Goal: Transaction & Acquisition: Obtain resource

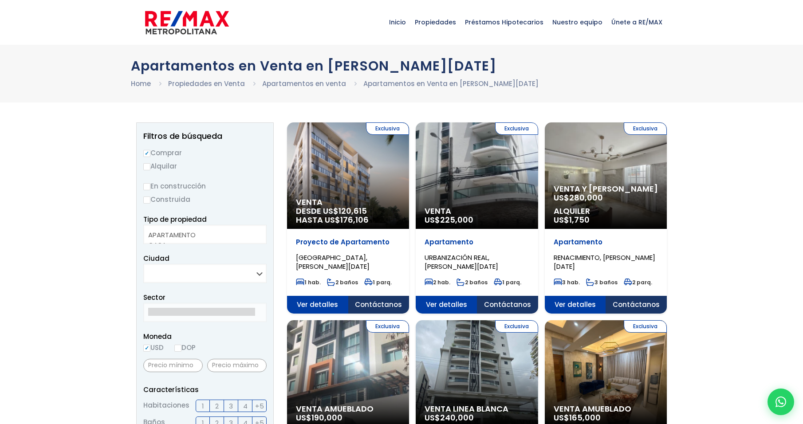
select select
drag, startPoint x: 149, startPoint y: 166, endPoint x: 162, endPoint y: 167, distance: 13.8
click at [149, 166] on input "Alquilar" at bounding box center [146, 166] width 7 height 7
radio input "true"
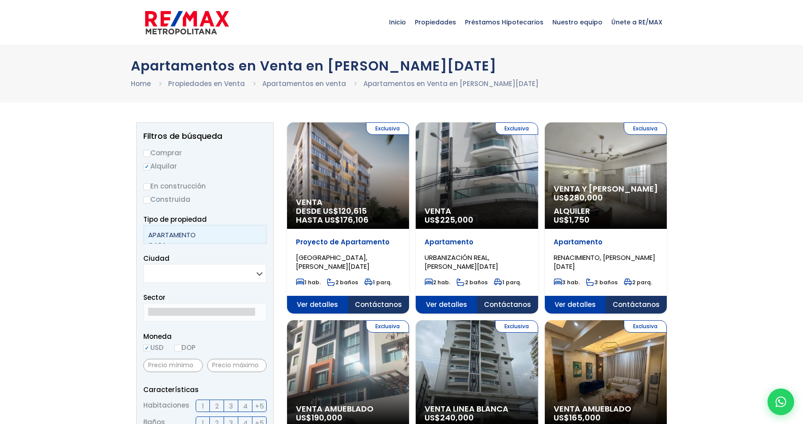
select select "apartment"
click at [209, 239] on option "APARTAMENTO" at bounding box center [201, 235] width 107 height 10
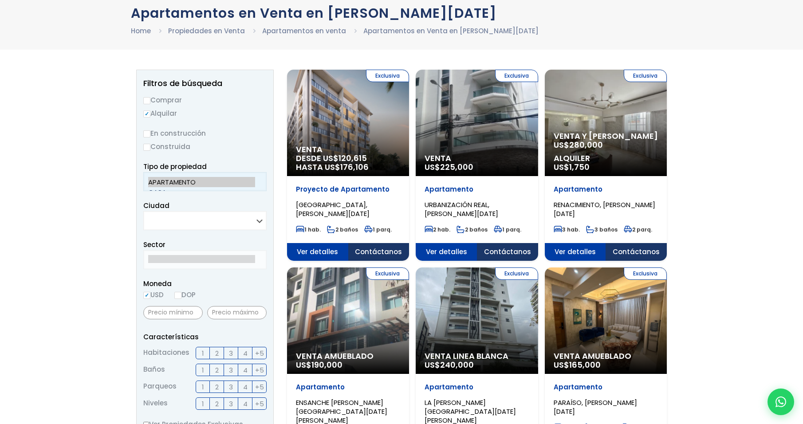
scroll to position [89, 0]
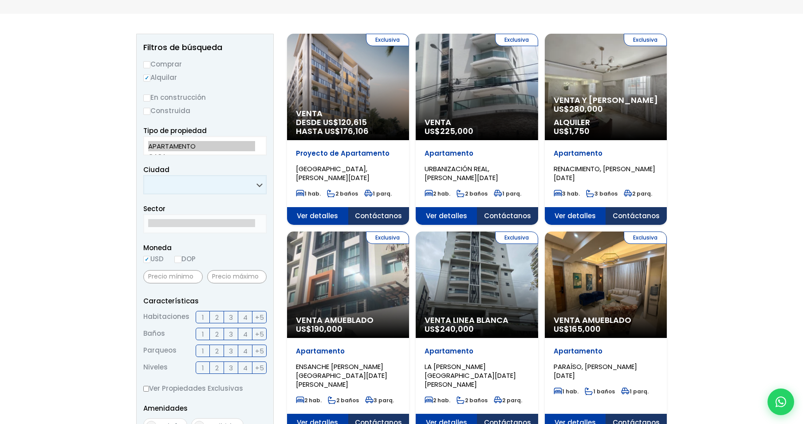
click at [254, 191] on select "SANTO DOMINGO DE GUZMÁN SANTO DOMINGO ESTE SANTO DOMINGO OESTE SANTO DOMINGO NO…" at bounding box center [204, 184] width 123 height 19
click at [143, 175] on select "SANTO DOMINGO DE GUZMÁN SANTO DOMINGO ESTE SANTO DOMINGO OESTE SANTO DOMINGO NO…" at bounding box center [204, 184] width 123 height 19
click at [208, 181] on select "SANTO DOMINGO DE GUZMÁN SANTO DOMINGO ESTE SANTO DOMINGO OESTE SANTO DOMINGO NO…" at bounding box center [204, 184] width 123 height 19
select select "148"
click at [143, 175] on select "SANTO DOMINGO DE GUZMÁN SANTO DOMINGO ESTE SANTO DOMINGO OESTE SANTO DOMINGO NO…" at bounding box center [204, 184] width 123 height 19
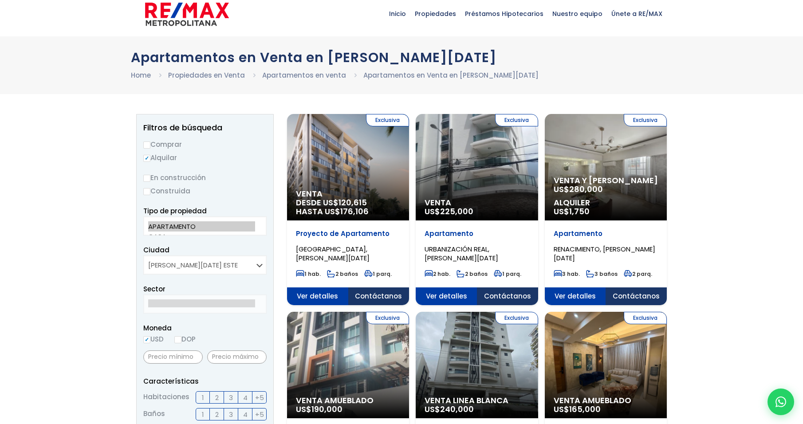
scroll to position [0, 0]
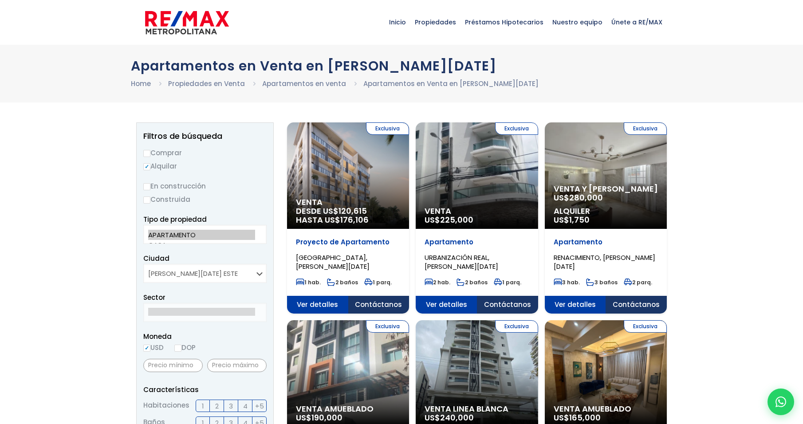
click at [406, 17] on span "Inicio" at bounding box center [398, 22] width 26 height 27
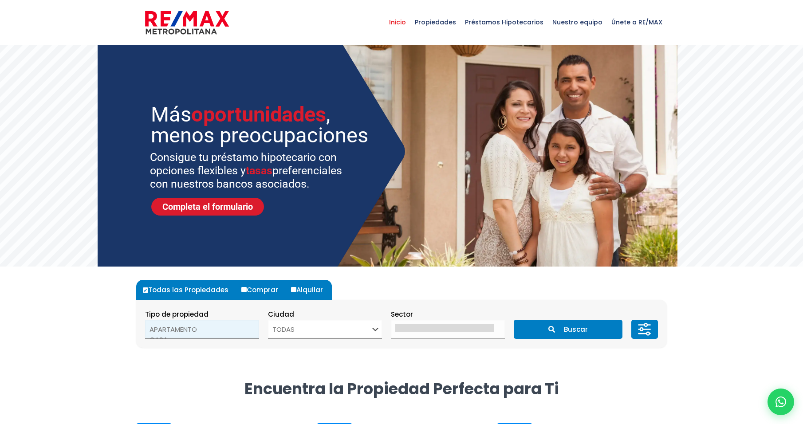
select select "apartment"
click at [176, 328] on option "APARTAMENTO" at bounding box center [199, 329] width 99 height 10
click at [292, 288] on input "Alquilar" at bounding box center [293, 289] width 5 height 5
radio input "true"
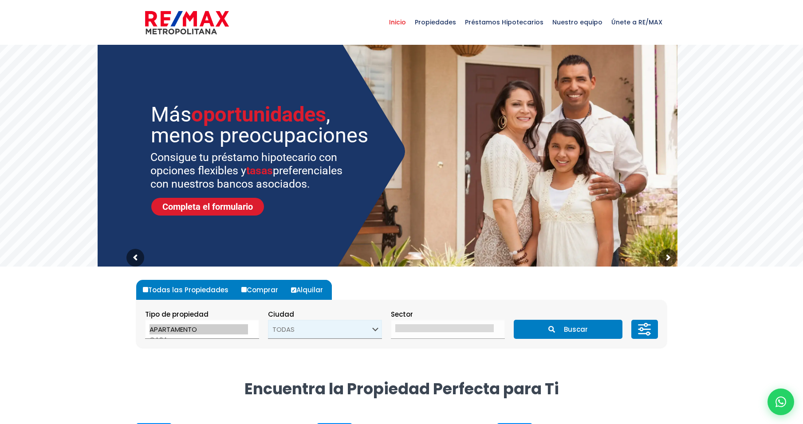
click at [298, 331] on select "TODAS SANTO DOMINGO DE GUZMÁN SANTO DOMINGO ESTE SANTO DOMINGO OESTE SANTO DOMI…" at bounding box center [325, 329] width 114 height 19
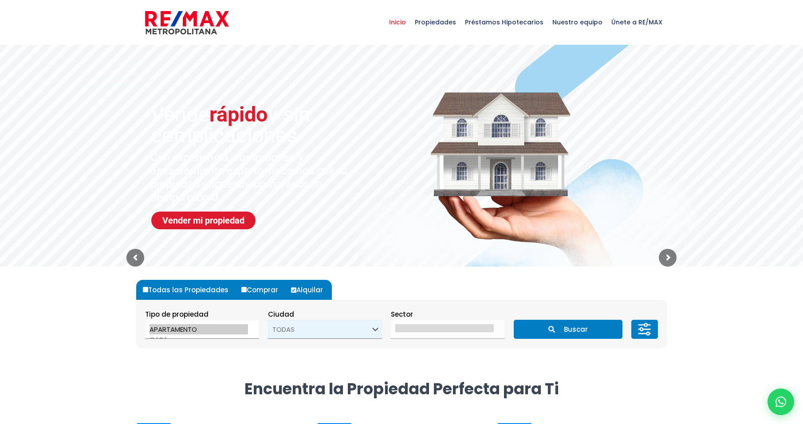
select select "148"
click at [268, 320] on select "TODAS SANTO DOMINGO DE GUZMÁN SANTO DOMINGO ESTE SANTO DOMINGO OESTE SANTO DOMI…" at bounding box center [325, 329] width 114 height 19
click at [566, 333] on button "Buscar" at bounding box center [568, 329] width 108 height 19
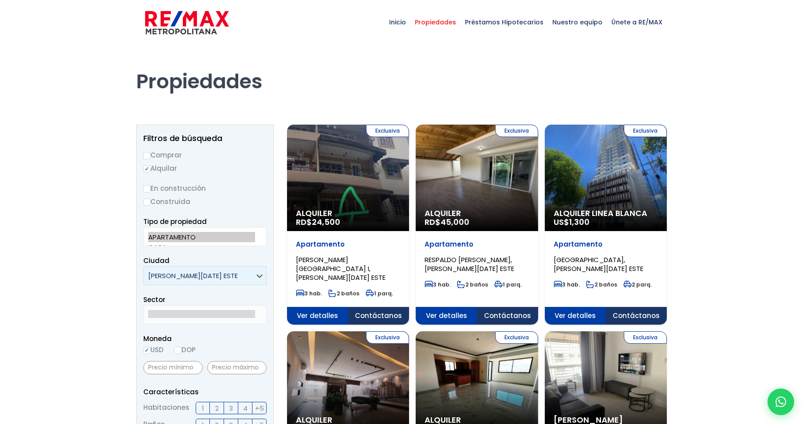
click at [255, 276] on select "SANTO DOMINGO DE GUZMÁN SANTO DOMINGO ESTE SANTO DOMINGO OESTE SANTO DOMINGO NO…" at bounding box center [204, 275] width 123 height 19
select select "149"
click at [143, 266] on select "SANTO DOMINGO DE GUZMÁN SANTO DOMINGO ESTE SANTO DOMINGO OESTE SANTO DOMINGO NO…" at bounding box center [204, 275] width 123 height 19
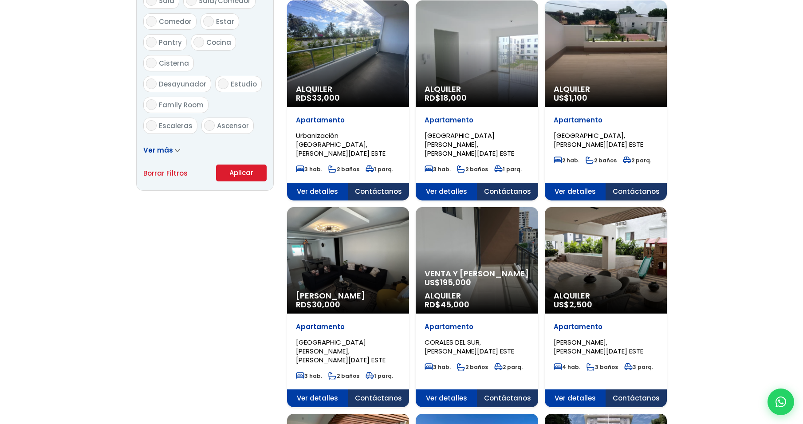
scroll to position [577, 0]
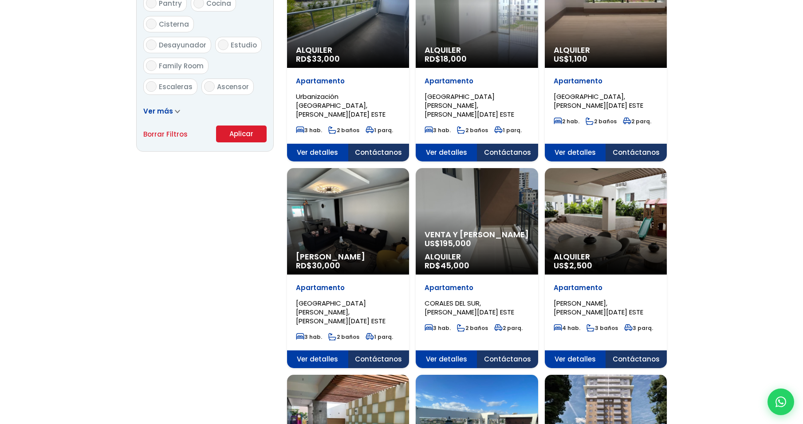
click at [257, 127] on button "Aplicar" at bounding box center [241, 134] width 51 height 17
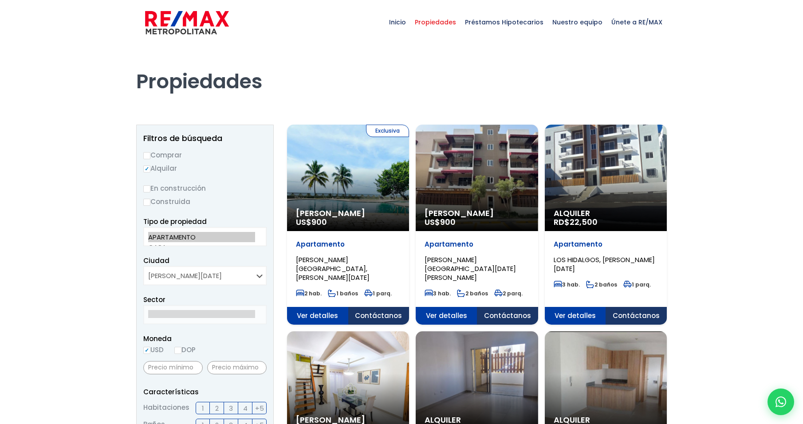
click at [277, 94] on div "Propiedades" at bounding box center [401, 72] width 531 height 55
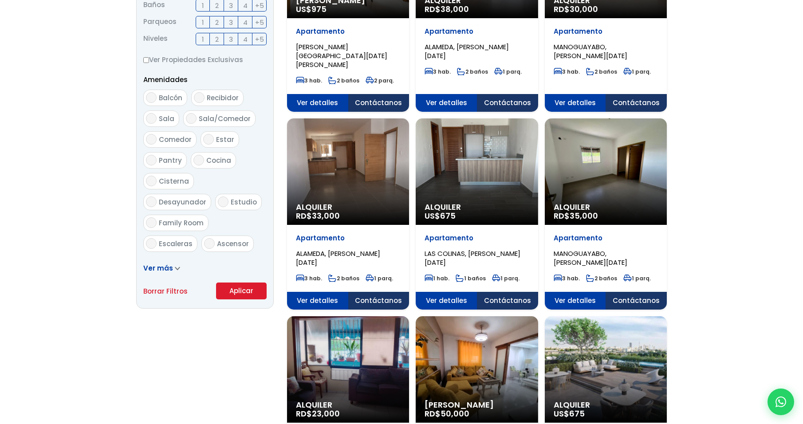
scroll to position [444, 0]
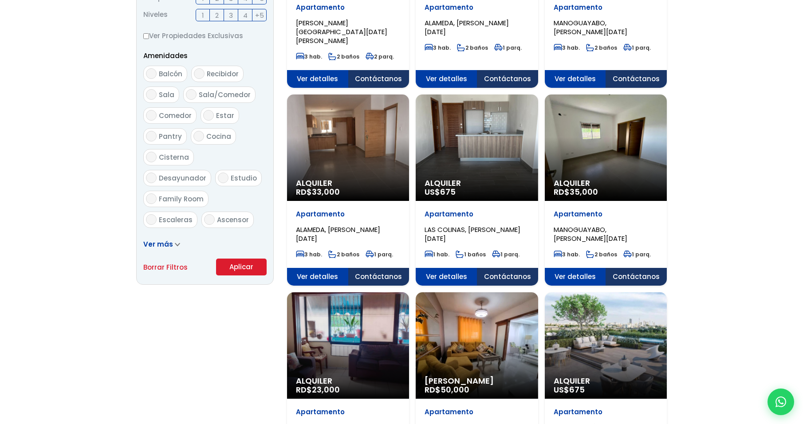
click at [164, 249] on div "Ver más" at bounding box center [204, 244] width 123 height 11
click at [168, 243] on span "Ver más" at bounding box center [158, 244] width 30 height 9
click at [163, 240] on span "Ver más" at bounding box center [158, 244] width 30 height 9
click at [172, 245] on link "Ver más" at bounding box center [161, 244] width 37 height 9
click at [177, 245] on icon at bounding box center [177, 245] width 5 height 4
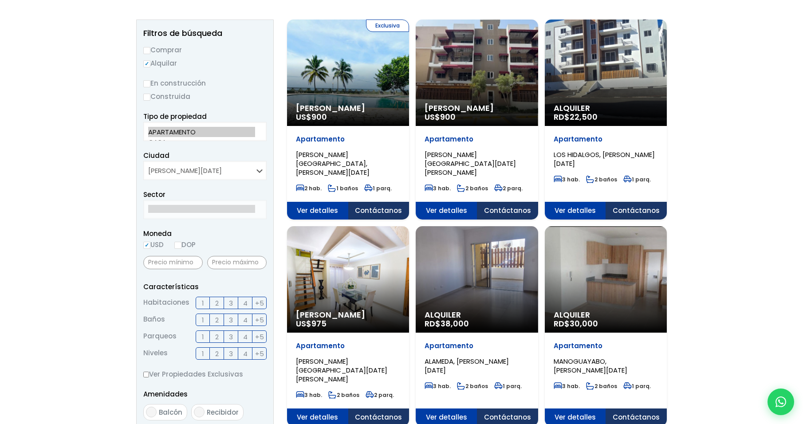
scroll to position [0, 0]
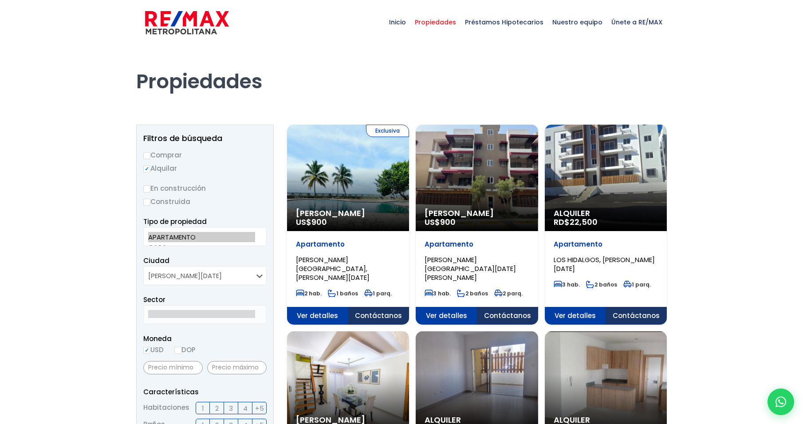
click at [461, 255] on span "HERRERA, SANTO DOMINGO OESTE" at bounding box center [470, 268] width 91 height 27
click at [457, 240] on p "Apartamento" at bounding box center [477, 244] width 104 height 9
click at [473, 176] on div "Alquiler Amueblado US$ 900" at bounding box center [477, 178] width 122 height 106
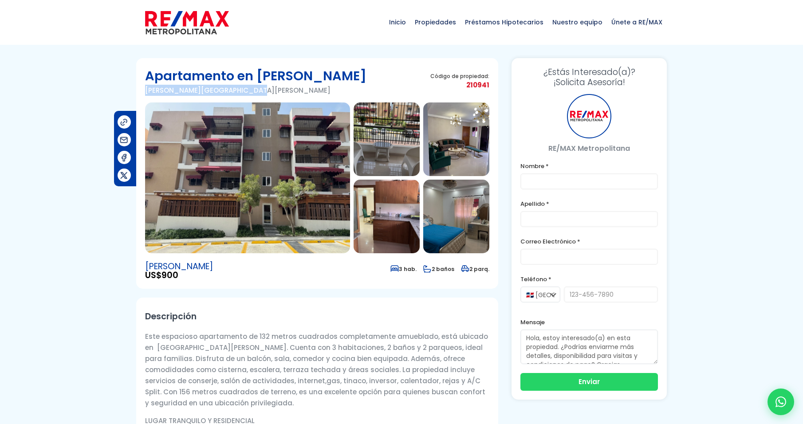
drag, startPoint x: 266, startPoint y: 89, endPoint x: 142, endPoint y: 93, distance: 124.7
click at [142, 93] on section "Apartamento en [PERSON_NAME][GEOGRAPHIC_DATA][PERSON_NAME][GEOGRAPHIC_DATA][PER…" at bounding box center [317, 173] width 362 height 231
copy p "[PERSON_NAME][GEOGRAPHIC_DATA][PERSON_NAME]"
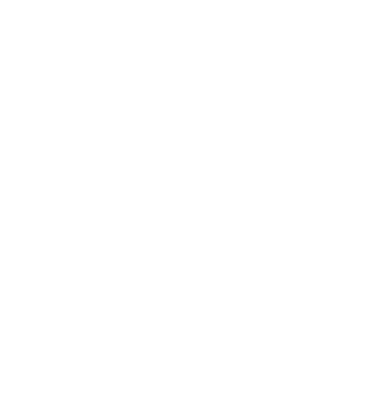
select select "149"
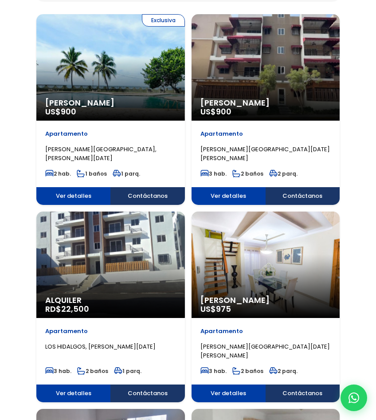
scroll to position [222, 0]
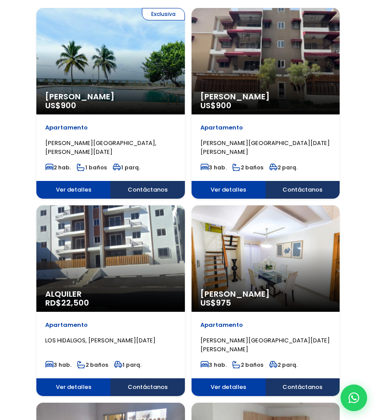
click at [242, 343] on span "HERRERA, SANTO DOMINGO OESTE" at bounding box center [266, 344] width 130 height 17
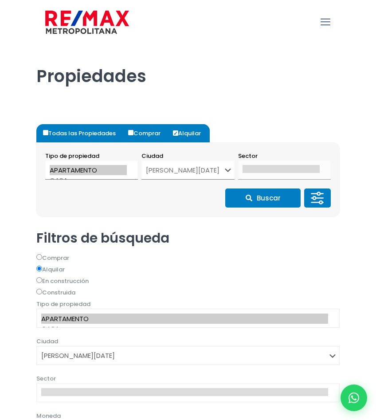
select select "149"
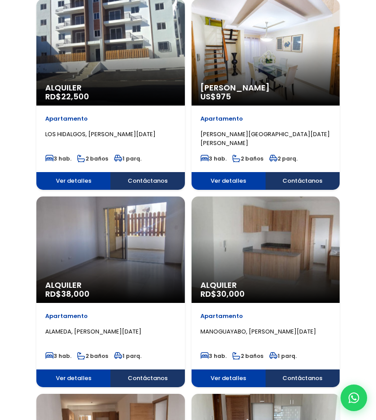
scroll to position [488, 0]
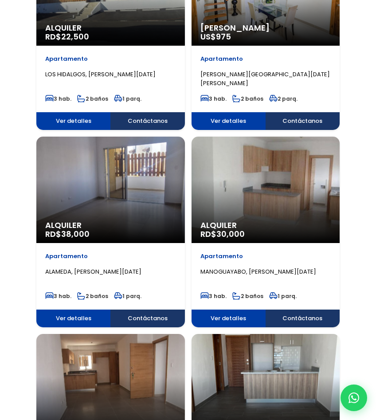
click at [291, 275] on span "MANOGUAYABO, [PERSON_NAME][DATE]" at bounding box center [259, 272] width 116 height 8
click at [241, 220] on div "Alquiler RD$ 30,000" at bounding box center [266, 190] width 149 height 106
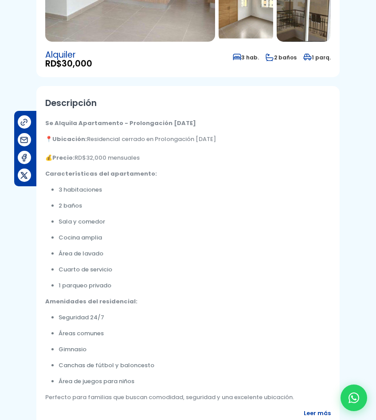
scroll to position [266, 0]
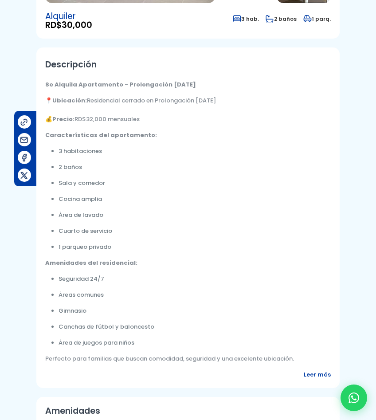
click at [317, 370] on span "Leer más" at bounding box center [317, 374] width 27 height 9
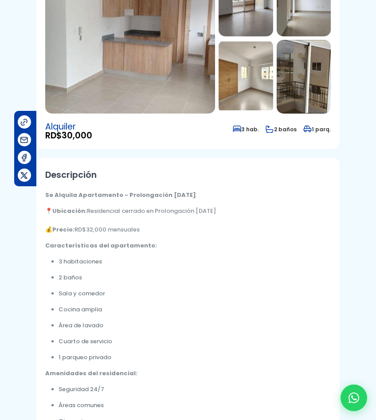
scroll to position [44, 0]
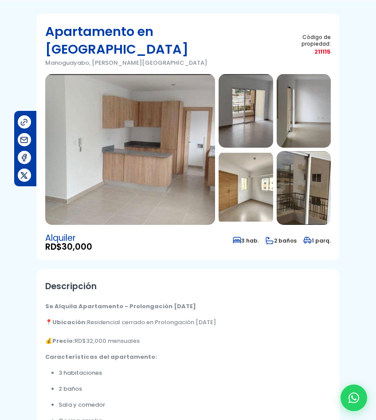
click at [180, 149] on img at bounding box center [130, 149] width 170 height 151
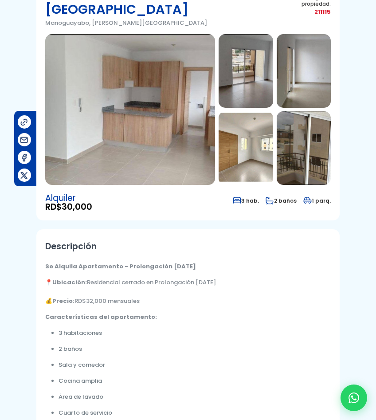
scroll to position [177, 0]
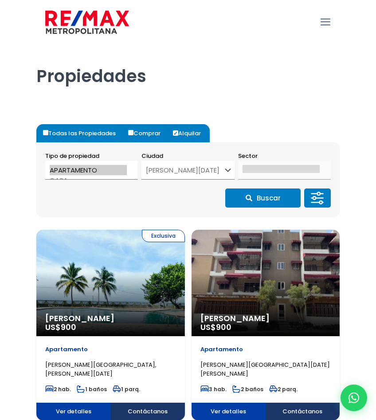
select select "149"
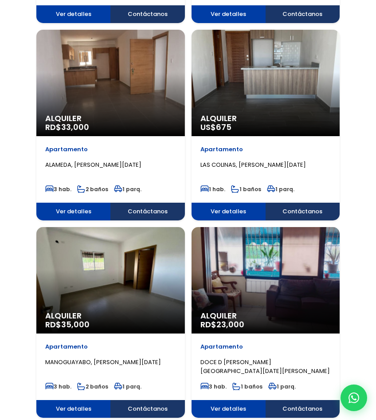
scroll to position [887, 0]
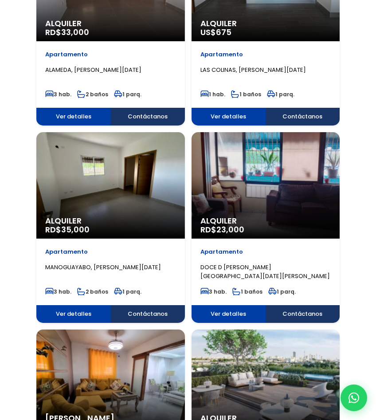
click at [140, 268] on span "MANOGUAYABO, SANTO DOMINGO OESTE" at bounding box center [103, 267] width 116 height 8
click at [112, 219] on span "Alquiler" at bounding box center [110, 221] width 131 height 9
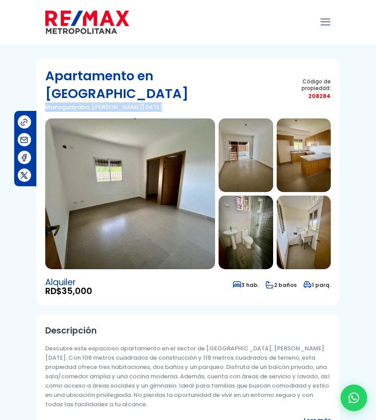
drag, startPoint x: 156, startPoint y: 43, endPoint x: 41, endPoint y: 98, distance: 127.2
click at [41, 98] on section "Apartamento en Manoguayabo Manoguayabo, Santo Domingo Oeste Código de propiedad…" at bounding box center [187, 181] width 303 height 247
drag, startPoint x: 151, startPoint y: 7, endPoint x: 158, endPoint y: 0, distance: 9.4
click at [151, 6] on div "Inicio Propiedades Préstamos Hipotecarios Calculadora de préstamos Nuestro equi…" at bounding box center [187, 22] width 303 height 44
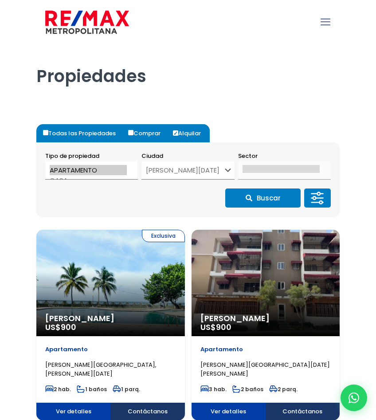
select select "149"
drag, startPoint x: 214, startPoint y: 167, endPoint x: 223, endPoint y: 168, distance: 8.9
click at [214, 167] on select "TODAS SANTO DOMINGO DE GUZMÁN SANTO DOMINGO ESTE SANTO DOMINGO OESTE SANTO DOMI…" at bounding box center [188, 170] width 93 height 19
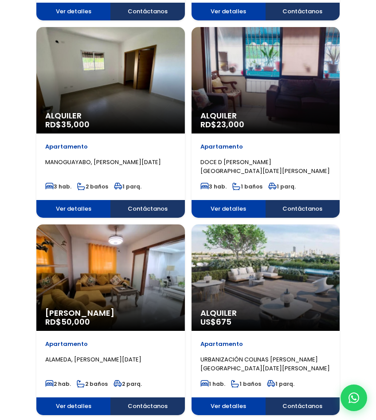
scroll to position [1021, 0]
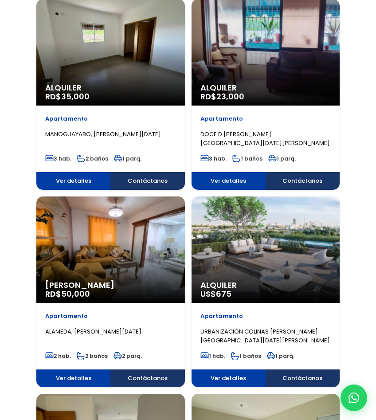
click at [233, 334] on span "URBANIZACIÓN COLINAS DEL OESTE, SANTO DOMINGO OESTE" at bounding box center [266, 335] width 130 height 17
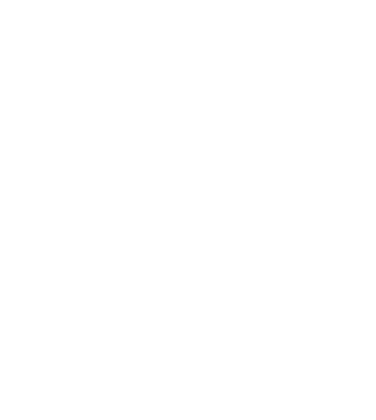
select select "149"
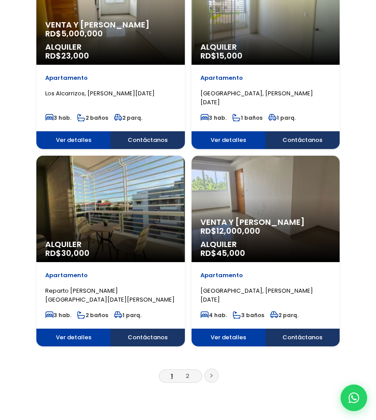
scroll to position [1464, 0]
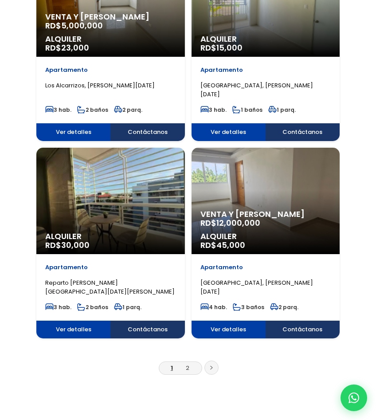
click at [86, 242] on span "30,000" at bounding box center [75, 245] width 28 height 11
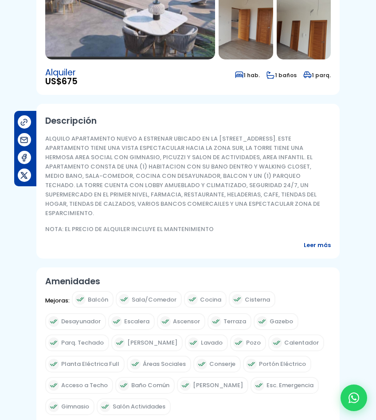
scroll to position [222, 0]
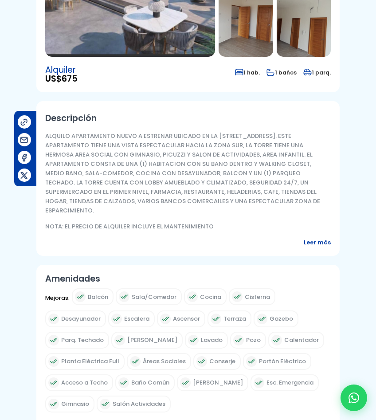
click at [312, 238] on span "Leer más" at bounding box center [317, 242] width 27 height 9
click at [310, 238] on span "Leer más" at bounding box center [317, 242] width 27 height 9
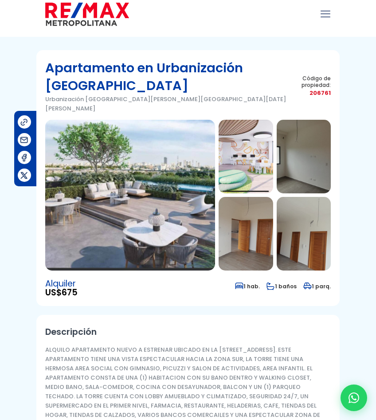
scroll to position [0, 0]
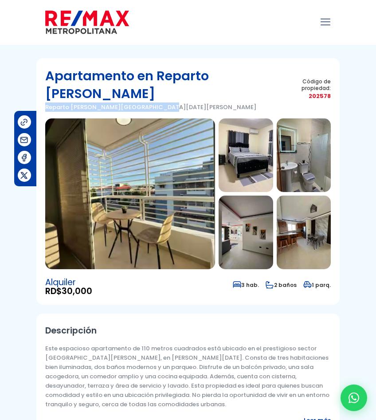
drag, startPoint x: 171, startPoint y: 89, endPoint x: 35, endPoint y: 97, distance: 136.5
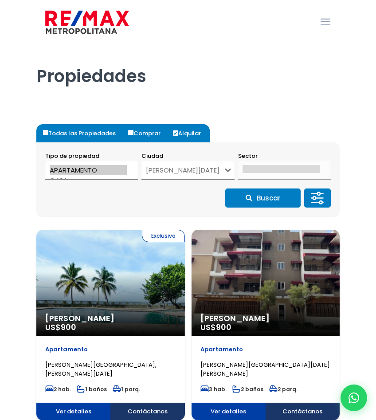
select select "149"
click at [286, 203] on button "Buscar" at bounding box center [262, 198] width 75 height 19
click at [323, 205] on icon at bounding box center [318, 198] width 18 height 27
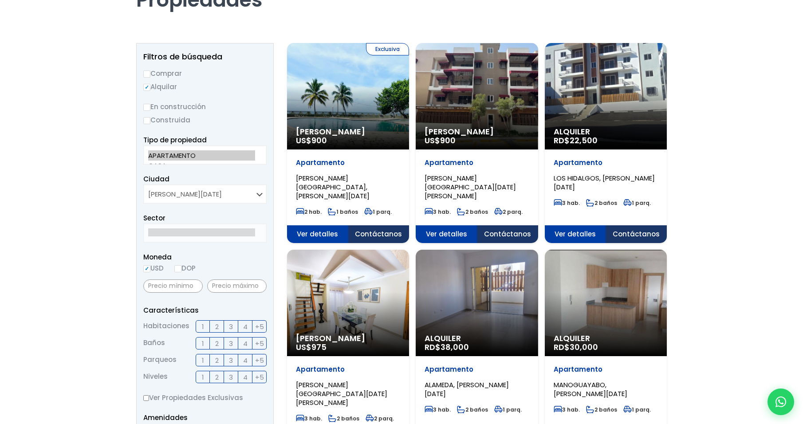
scroll to position [89, 0]
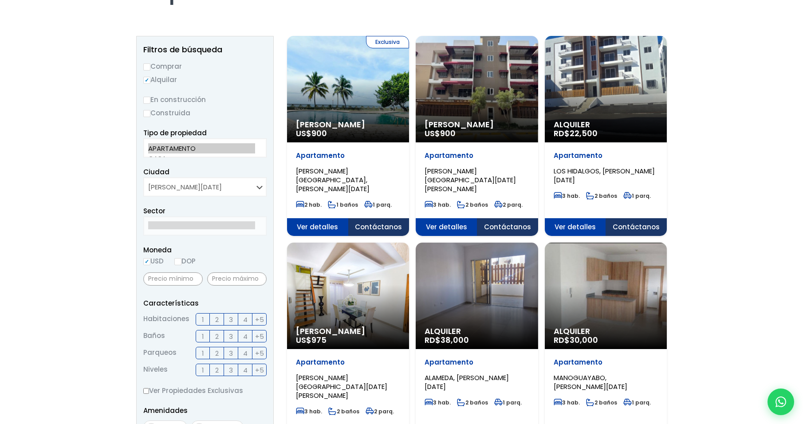
click at [213, 213] on div "Sector" at bounding box center [204, 220] width 123 height 30
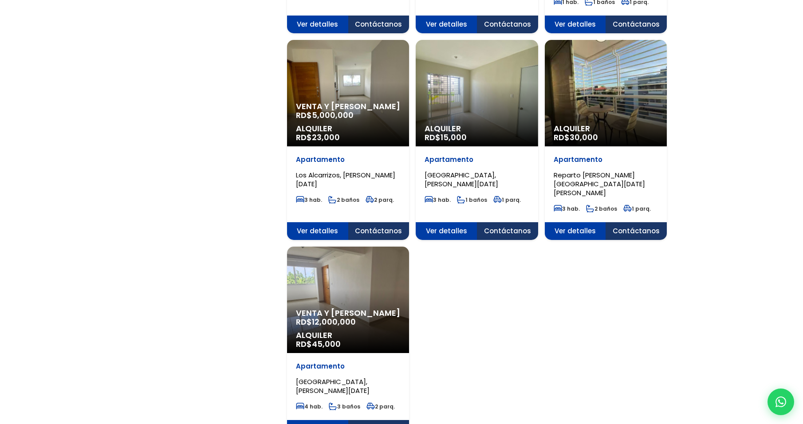
scroll to position [932, 0]
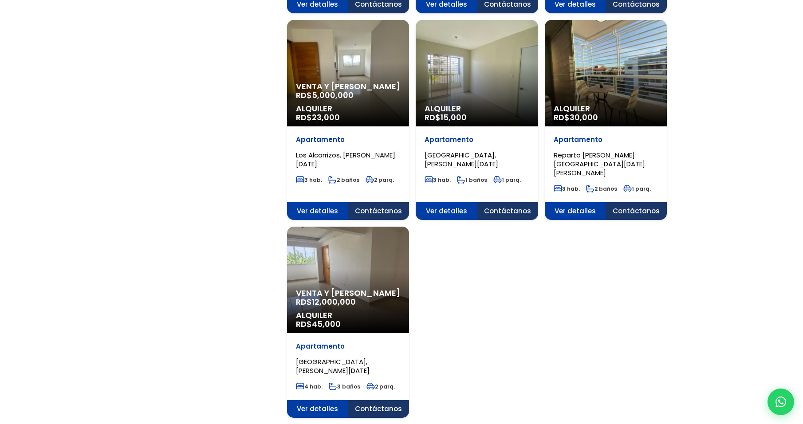
click at [331, 342] on div "Apartamento VILLA AURA, SANTO DOMINGO OESTE" at bounding box center [348, 358] width 104 height 33
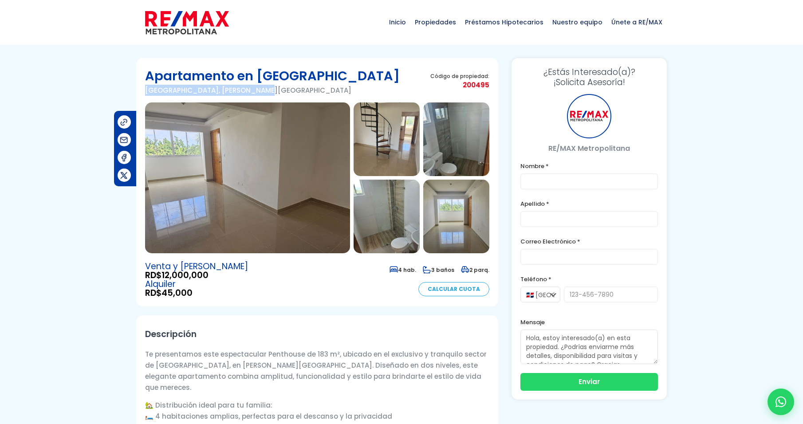
drag, startPoint x: 250, startPoint y: 94, endPoint x: 142, endPoint y: 97, distance: 108.3
click at [142, 97] on section "Apartamento en [GEOGRAPHIC_DATA], [PERSON_NAME][GEOGRAPHIC_DATA] Código de prop…" at bounding box center [317, 182] width 362 height 248
copy p "[GEOGRAPHIC_DATA], [PERSON_NAME][GEOGRAPHIC_DATA]"
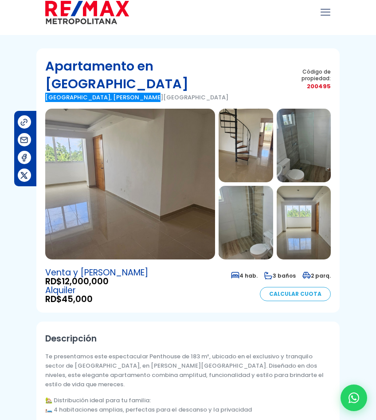
scroll to position [89, 0]
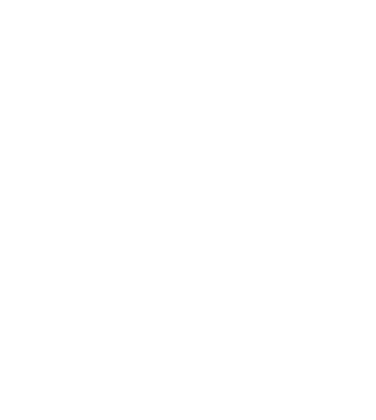
select select "149"
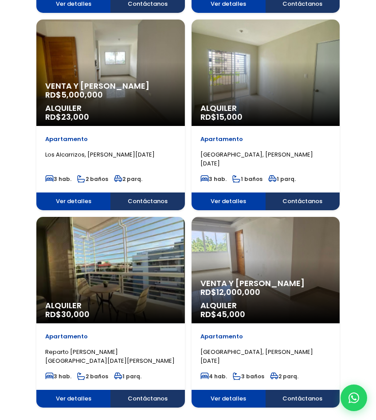
scroll to position [1683, 0]
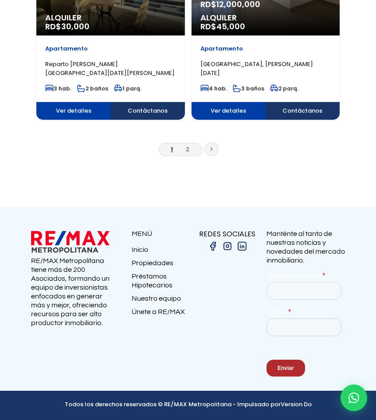
click at [217, 151] on link at bounding box center [212, 149] width 14 height 14
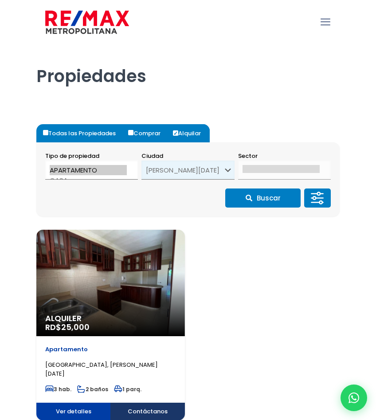
click at [229, 163] on select "TODAS [PERSON_NAME][GEOGRAPHIC_DATA][DATE][PERSON_NAME][DATE] ESTE [GEOGRAPHIC_…" at bounding box center [188, 170] width 93 height 19
select select "1"
click at [142, 161] on select "TODAS [PERSON_NAME][GEOGRAPHIC_DATA][DATE][PERSON_NAME][DATE] ESTE [GEOGRAPHIC_…" at bounding box center [188, 170] width 93 height 19
click at [274, 204] on button "Buscar" at bounding box center [262, 198] width 75 height 19
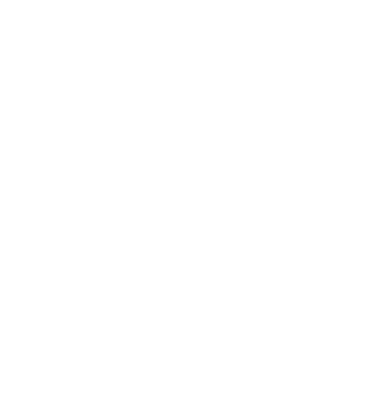
select select "1"
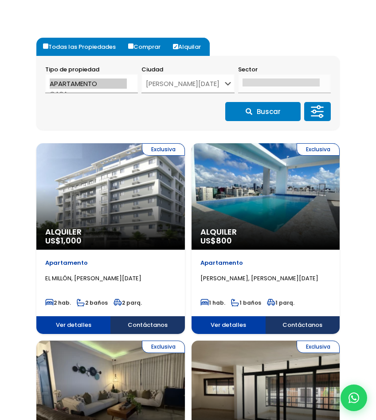
scroll to position [133, 0]
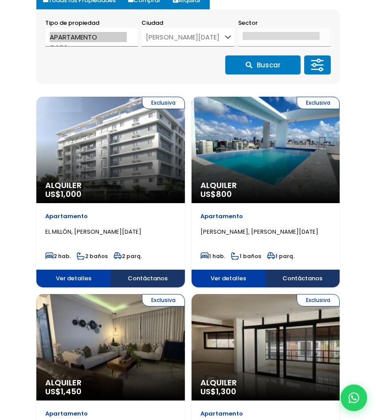
click at [71, 184] on span "Alquiler" at bounding box center [110, 185] width 131 height 9
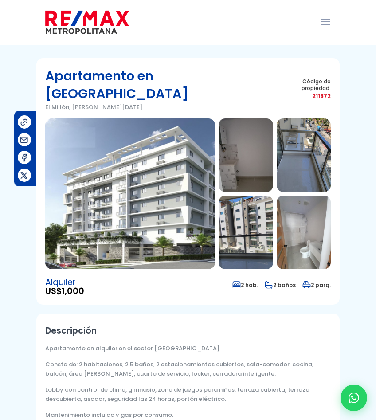
drag, startPoint x: 162, startPoint y: 90, endPoint x: 41, endPoint y: 94, distance: 121.2
click at [41, 94] on section "Apartamento en El Millón El Millón, Santo Domingo De Guzmán Código de propiedad…" at bounding box center [187, 181] width 303 height 247
copy p "El Millón, Santo Domingo De Guzmán"
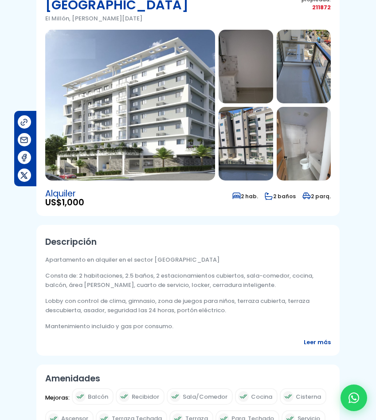
scroll to position [133, 0]
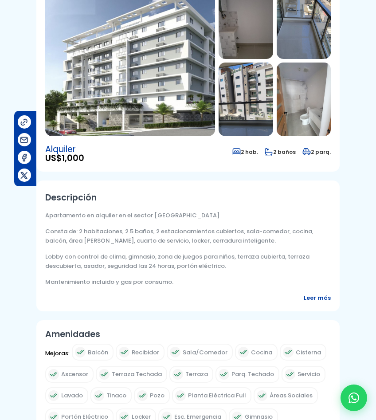
click at [315, 273] on div "Descripción Apartamento en alquiler en el sector El Millón Consta de: 2 habitac…" at bounding box center [187, 246] width 303 height 131
click at [311, 293] on span "Leer más" at bounding box center [317, 297] width 27 height 9
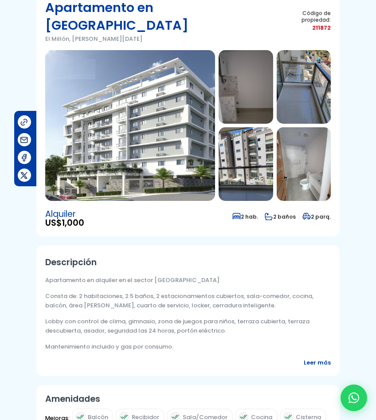
scroll to position [0, 0]
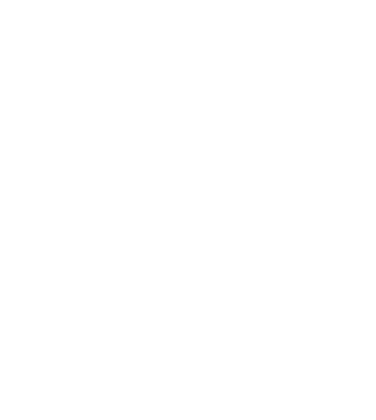
select select "1"
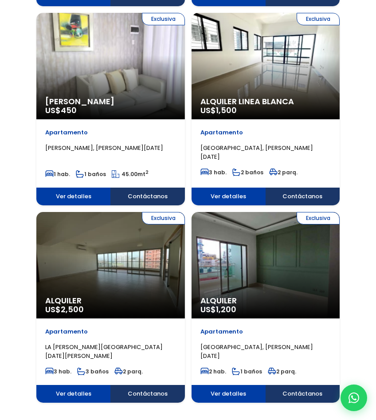
scroll to position [1553, 0]
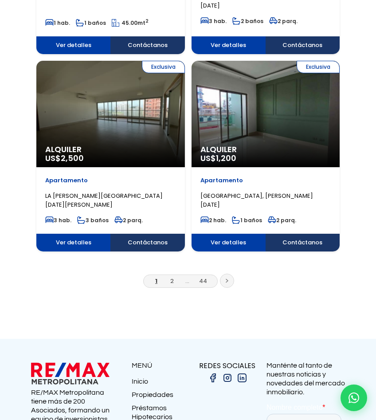
click at [166, 284] on li "2" at bounding box center [172, 280] width 14 height 9
click at [169, 283] on li "2" at bounding box center [172, 280] width 14 height 9
click at [171, 282] on link "2" at bounding box center [172, 281] width 4 height 8
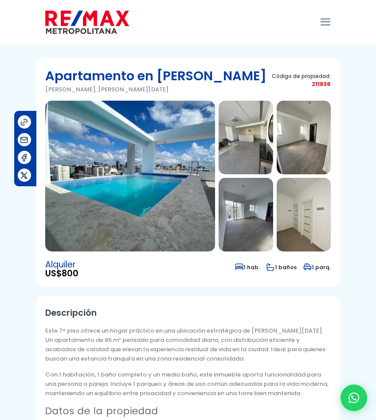
drag, startPoint x: 191, startPoint y: 86, endPoint x: 24, endPoint y: 87, distance: 167.7
click at [217, 94] on div "Apartamento en [PERSON_NAME] [PERSON_NAME], [PERSON_NAME][DATE]" at bounding box center [155, 84] width 221 height 34
click at [209, 97] on div "Apartamento en Evaristo Morales Evaristo Morales, Santo Domingo De Guzmán" at bounding box center [155, 84] width 221 height 34
drag, startPoint x: 197, startPoint y: 94, endPoint x: 40, endPoint y: 89, distance: 157.6
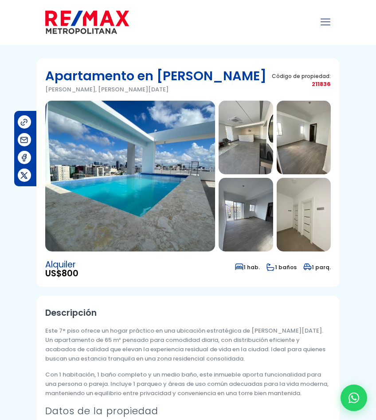
click at [40, 89] on section "Apartamento en Evaristo Morales Evaristo Morales, Santo Domingo De Guzmán Códig…" at bounding box center [187, 172] width 303 height 229
copy p "Evaristo Morales, Santo Domingo De Guzmán"
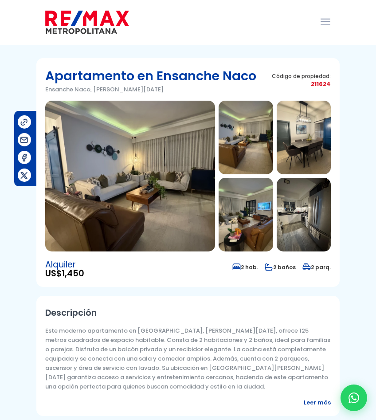
drag, startPoint x: 182, startPoint y: 89, endPoint x: 39, endPoint y: 94, distance: 143.4
click at [39, 94] on section "Apartamento en Ensanche Naco Ensanche Naco, [PERSON_NAME][DATE] Código de propi…" at bounding box center [187, 172] width 303 height 229
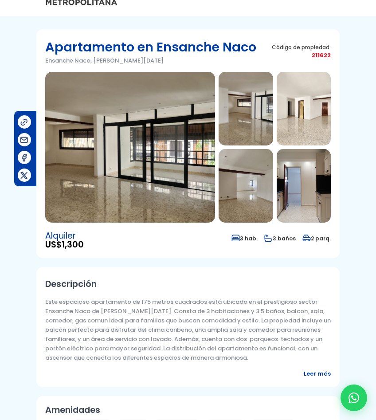
scroll to position [44, 0]
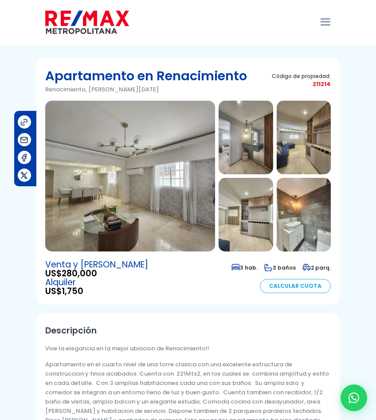
drag, startPoint x: 151, startPoint y: 91, endPoint x: 43, endPoint y: 92, distance: 108.3
click at [43, 92] on section "Apartamento en Renacimiento Renacimiento, Santo Domingo De Guzmán Código de pro…" at bounding box center [187, 181] width 303 height 247
copy p "Renacimiento, Santo Domingo De Guzmán"
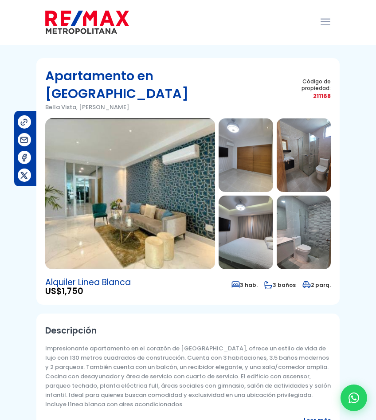
drag, startPoint x: 162, startPoint y: 45, endPoint x: 42, endPoint y: 91, distance: 129.4
click at [42, 91] on section "Apartamento en [GEOGRAPHIC_DATA], [PERSON_NAME] Código de propiedad: 211168 US$" at bounding box center [187, 181] width 303 height 247
click at [179, 1] on div "Inicio Propiedades Préstamos Hipotecarios Calculadora de préstamos Nuestro equi…" at bounding box center [187, 22] width 303 height 44
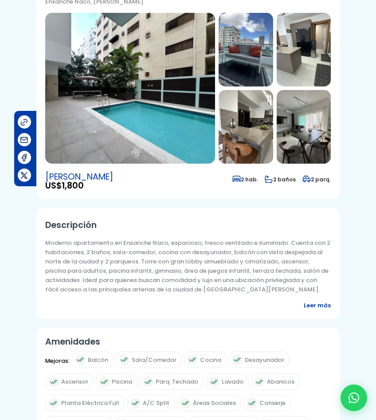
scroll to position [89, 0]
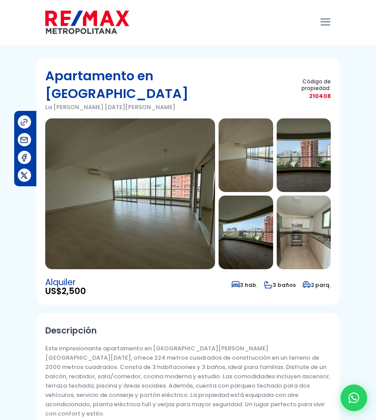
click at [165, 357] on p "Este impresionante apartamento en La Esperilla, Santo Domingo, ofrece 224 metro…" at bounding box center [188, 381] width 286 height 75
drag, startPoint x: 162, startPoint y: 89, endPoint x: 36, endPoint y: 87, distance: 125.6
copy p "La Esperilla, Santo Domingo De Guzmán"
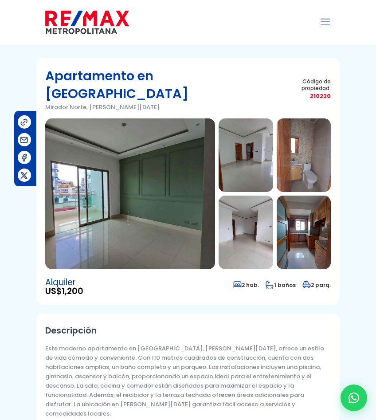
drag, startPoint x: 171, startPoint y: 88, endPoint x: 43, endPoint y: 91, distance: 128.7
click at [43, 91] on section "Apartamento en Mirador Norte Mirador Norte, Santo Domingo De Guzmán Código de p…" at bounding box center [187, 181] width 303 height 247
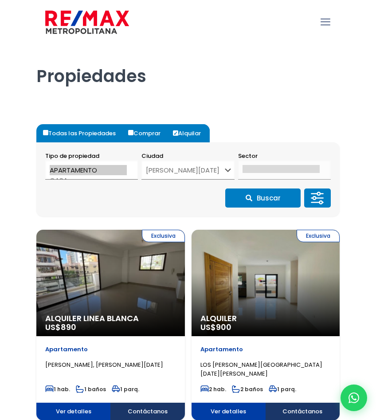
select select "1"
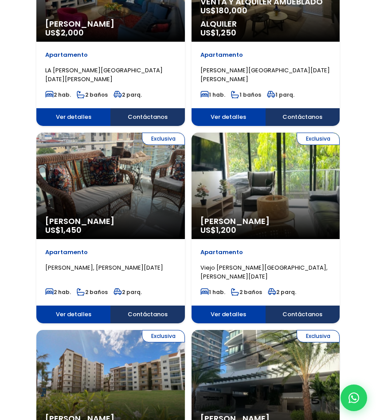
scroll to position [1287, 0]
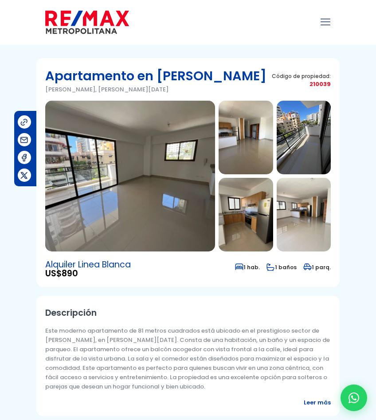
drag, startPoint x: 178, startPoint y: 87, endPoint x: 42, endPoint y: 90, distance: 135.8
click at [42, 90] on section "Apartamento en [PERSON_NAME] [PERSON_NAME], [PERSON_NAME][DATE] Código de propi…" at bounding box center [187, 172] width 303 height 229
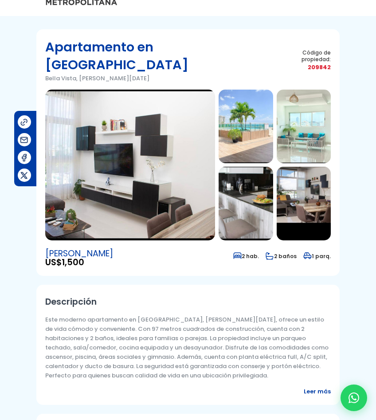
scroll to position [44, 0]
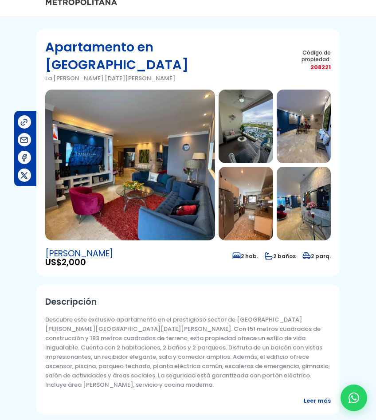
scroll to position [44, 0]
